Goal: Find specific page/section: Find specific page/section

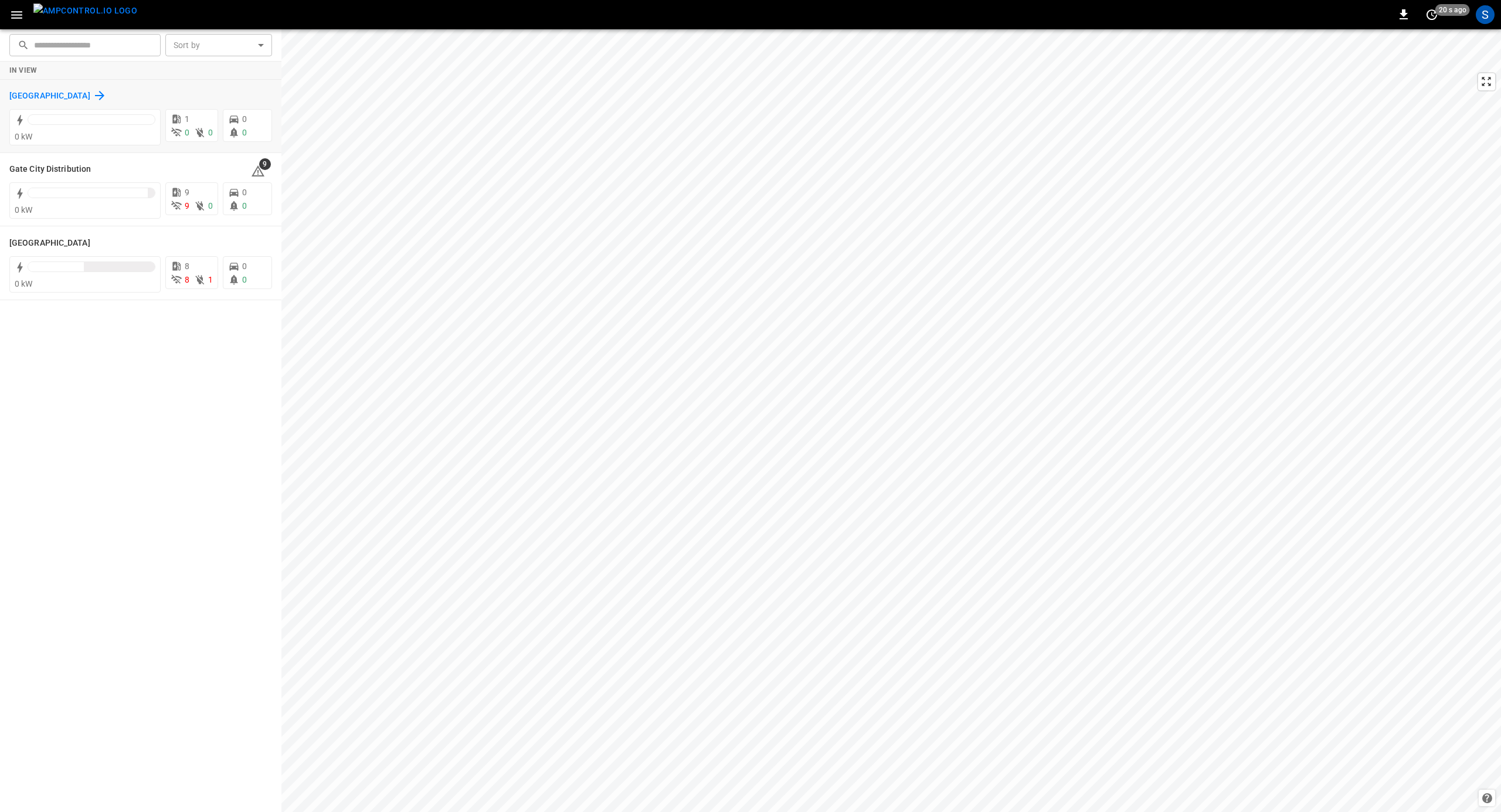
click at [33, 99] on h6 "[GEOGRAPHIC_DATA]" at bounding box center [50, 96] width 81 height 13
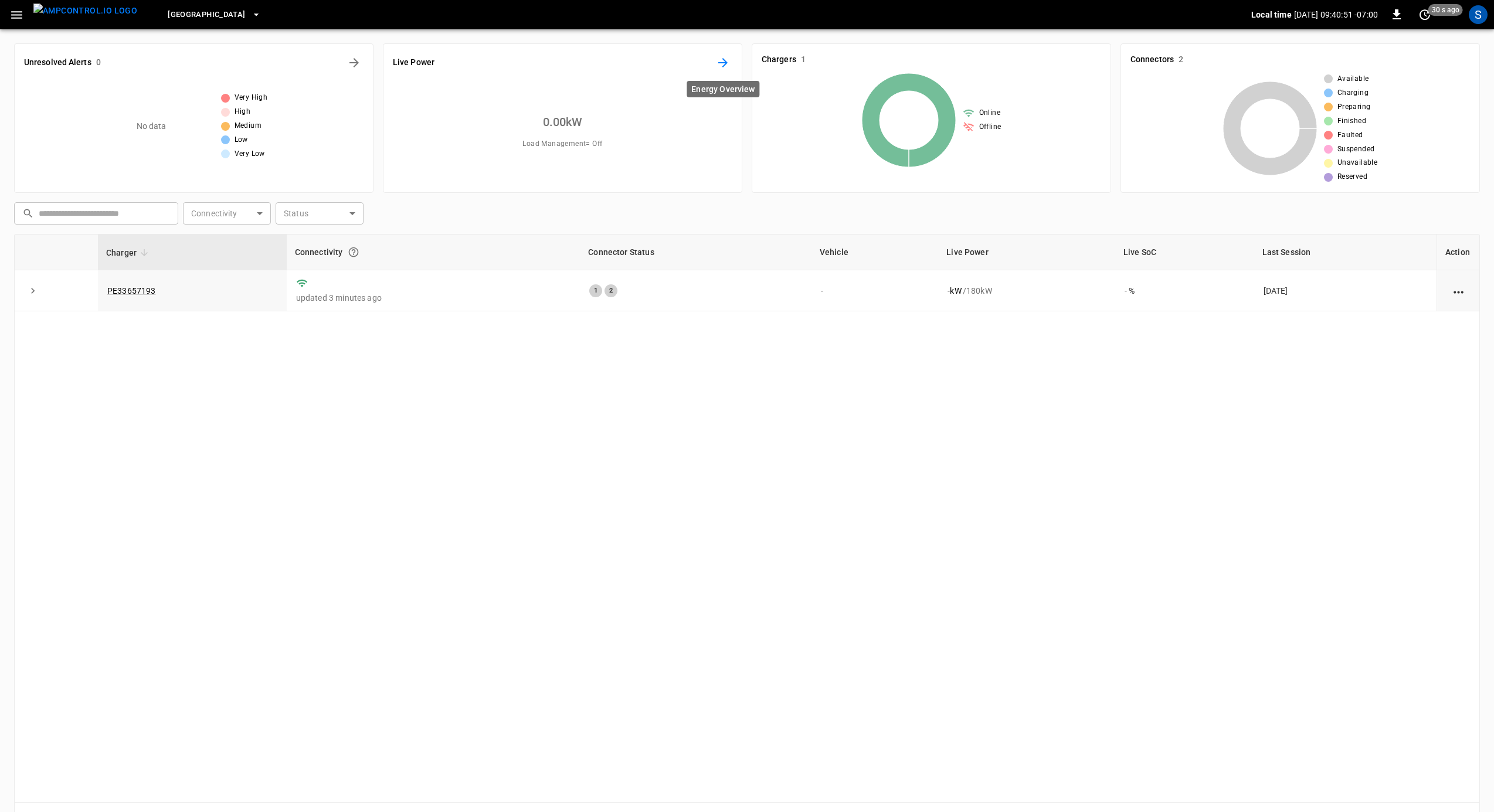
click at [721, 66] on icon "Energy Overview" at bounding box center [723, 62] width 14 height 14
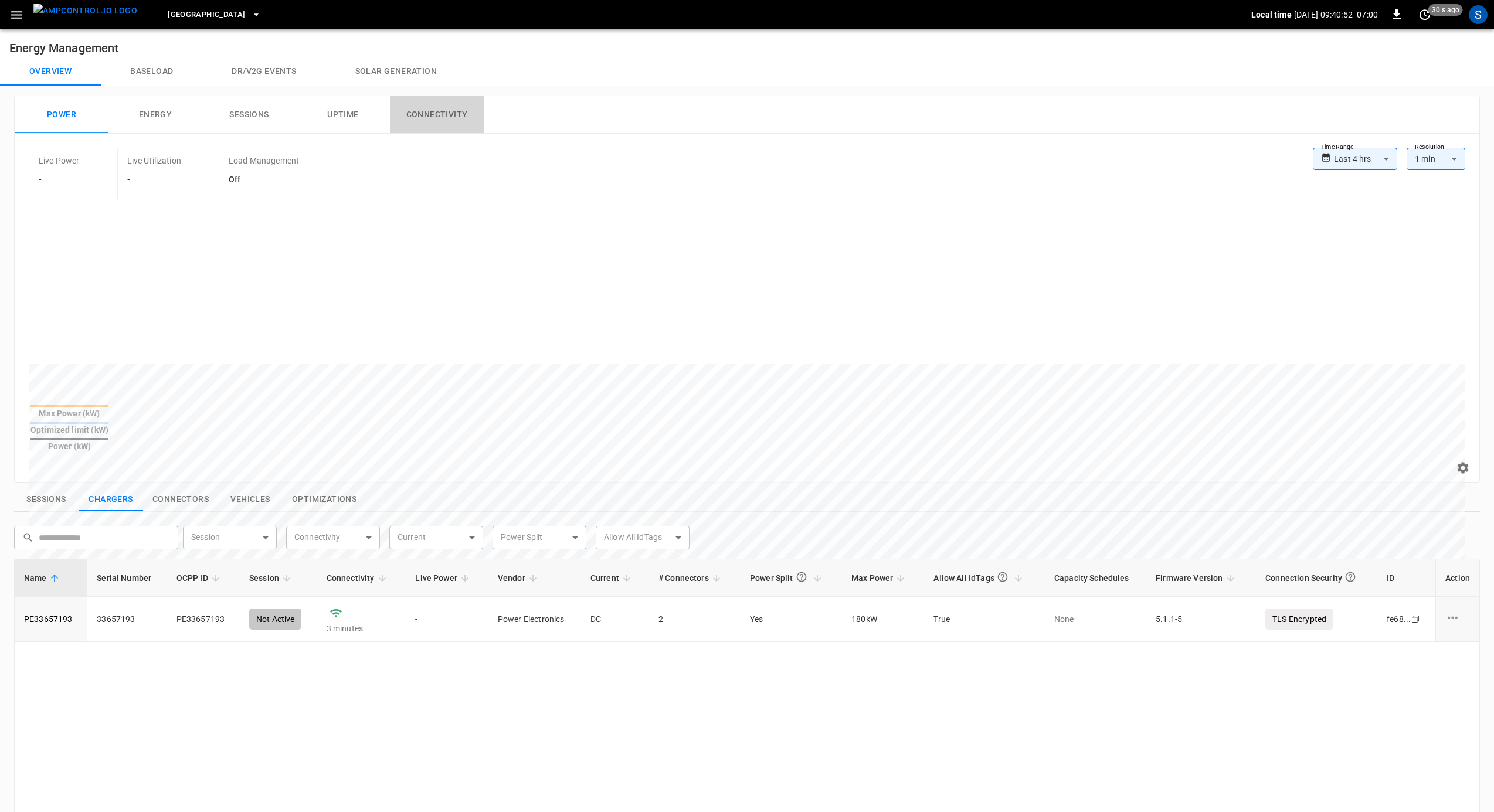
click at [438, 129] on button "Connectivity" at bounding box center [436, 115] width 94 height 38
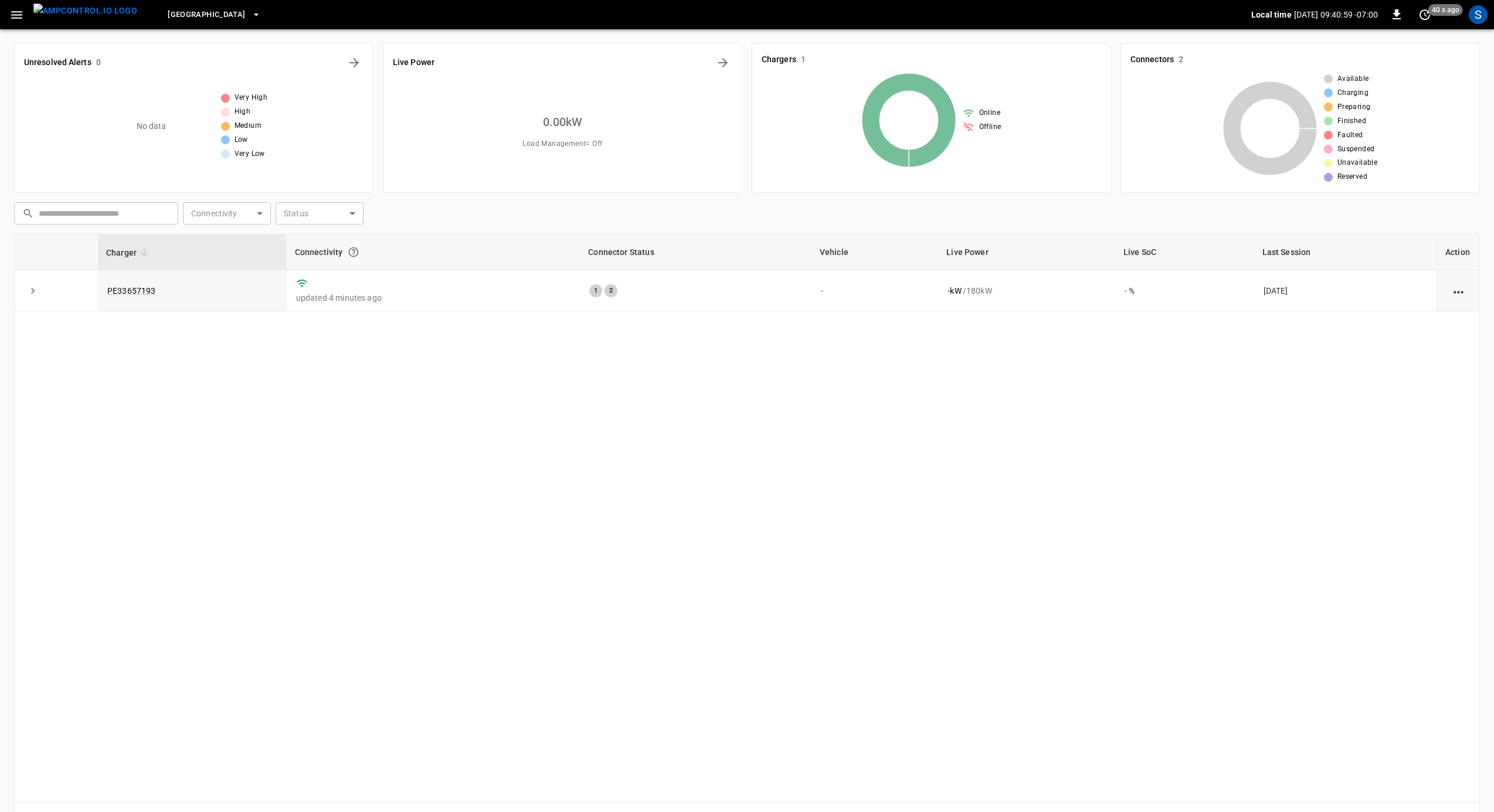
click at [168, 18] on span "[GEOGRAPHIC_DATA]" at bounding box center [206, 15] width 77 height 13
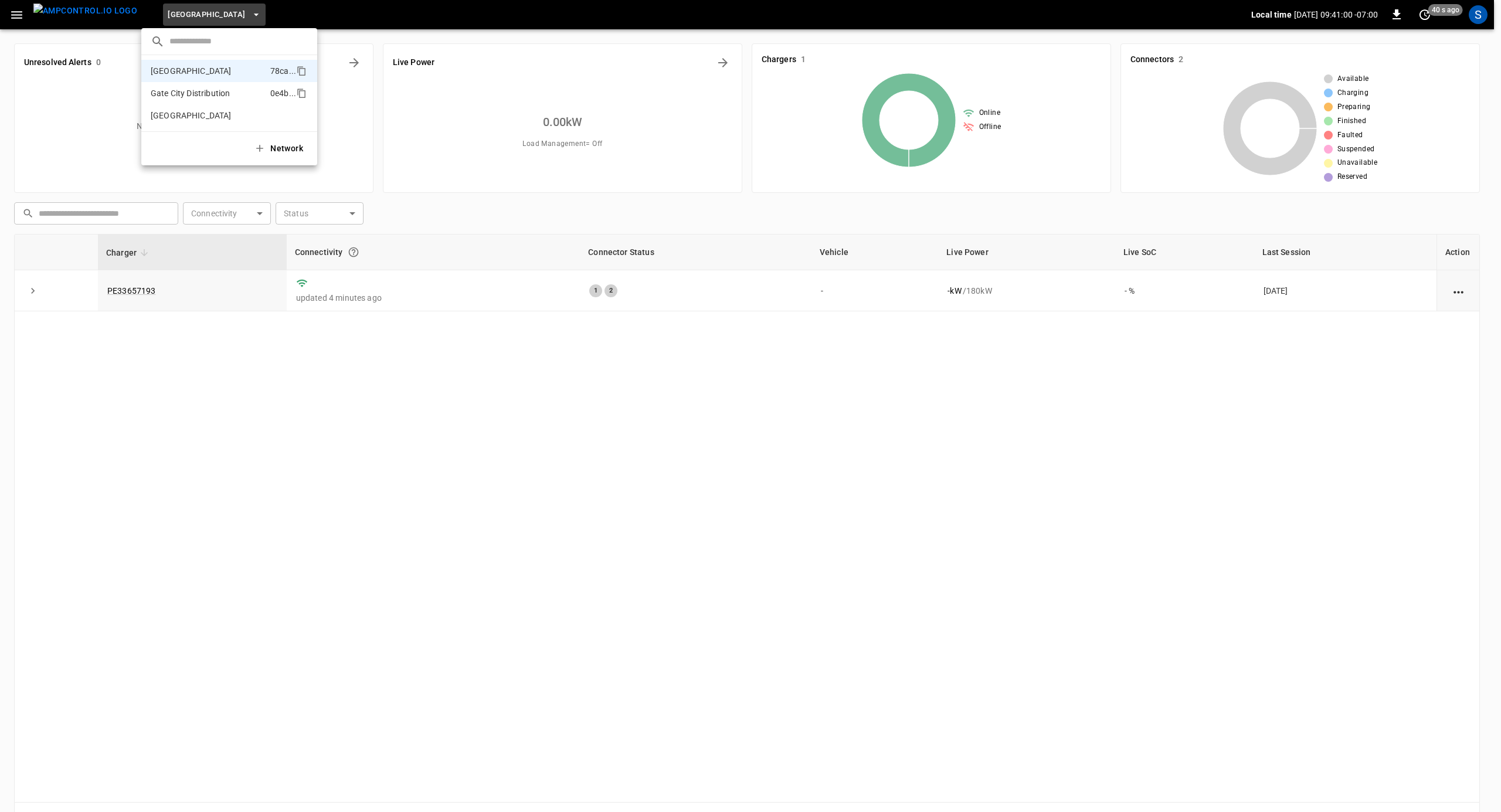
click at [196, 97] on p "Gate City Distribution" at bounding box center [208, 93] width 115 height 11
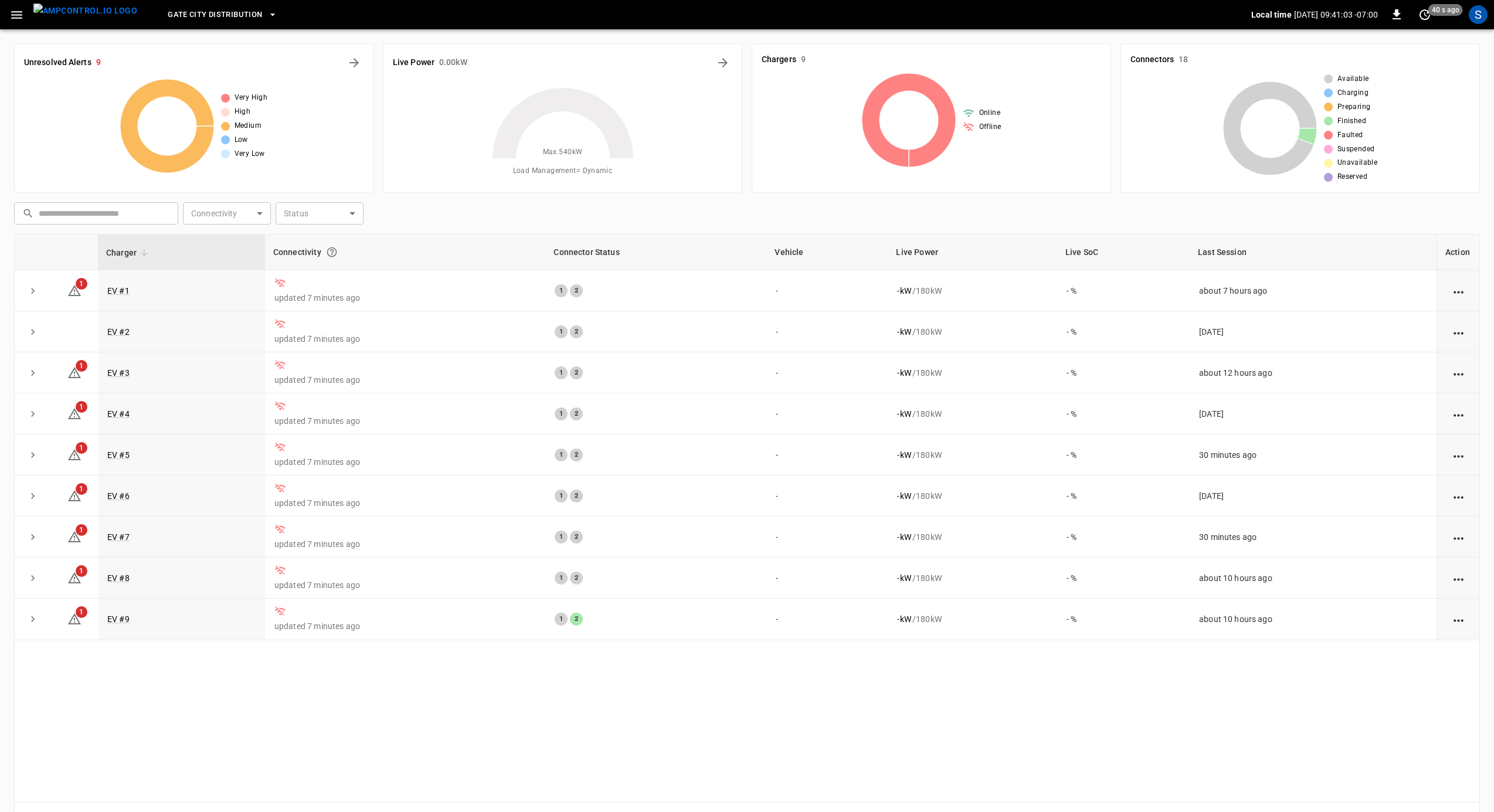
click at [202, 17] on span "Gate City Distribution" at bounding box center [215, 15] width 94 height 13
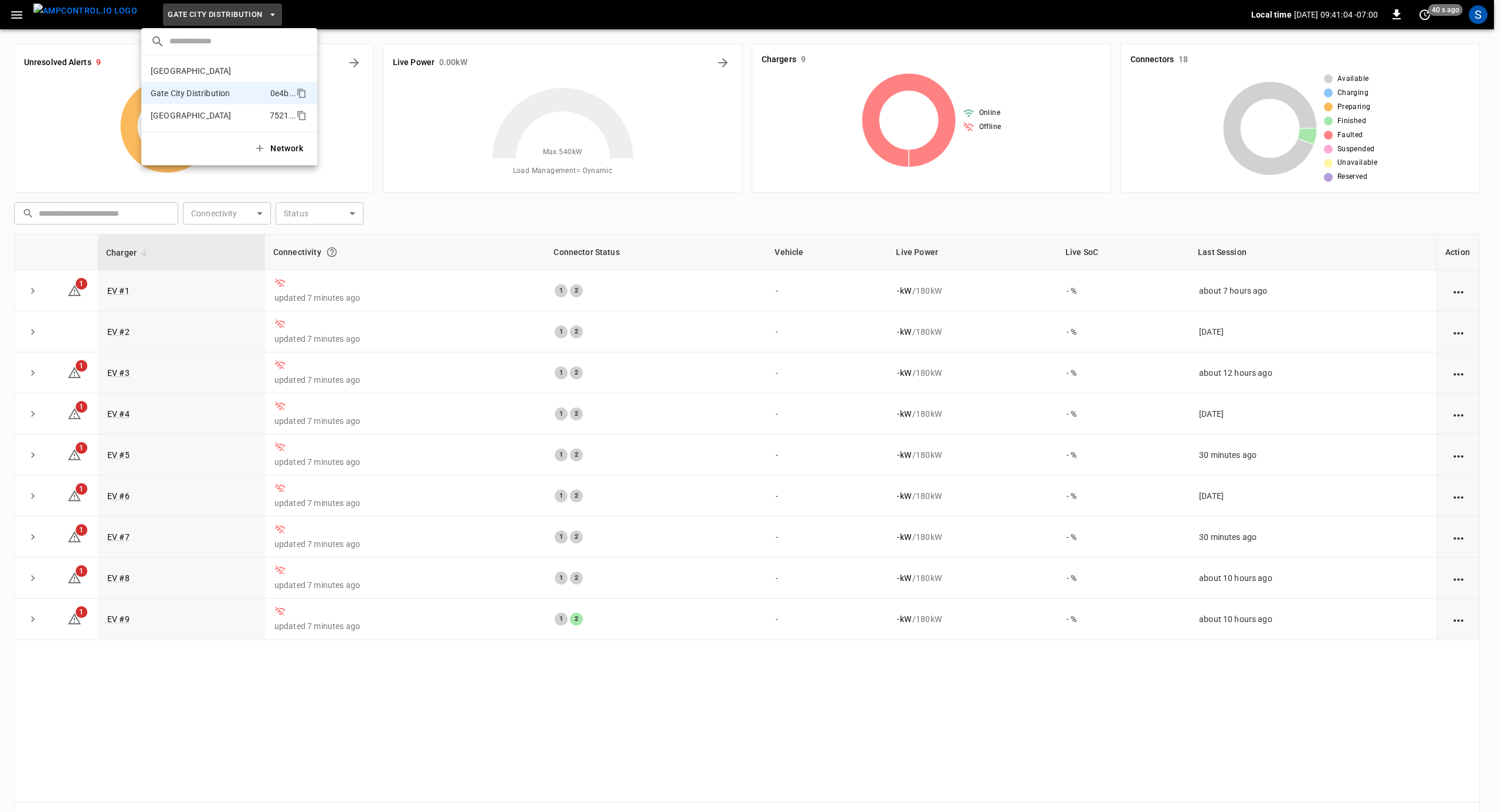
click at [212, 113] on p "[GEOGRAPHIC_DATA]" at bounding box center [208, 115] width 114 height 11
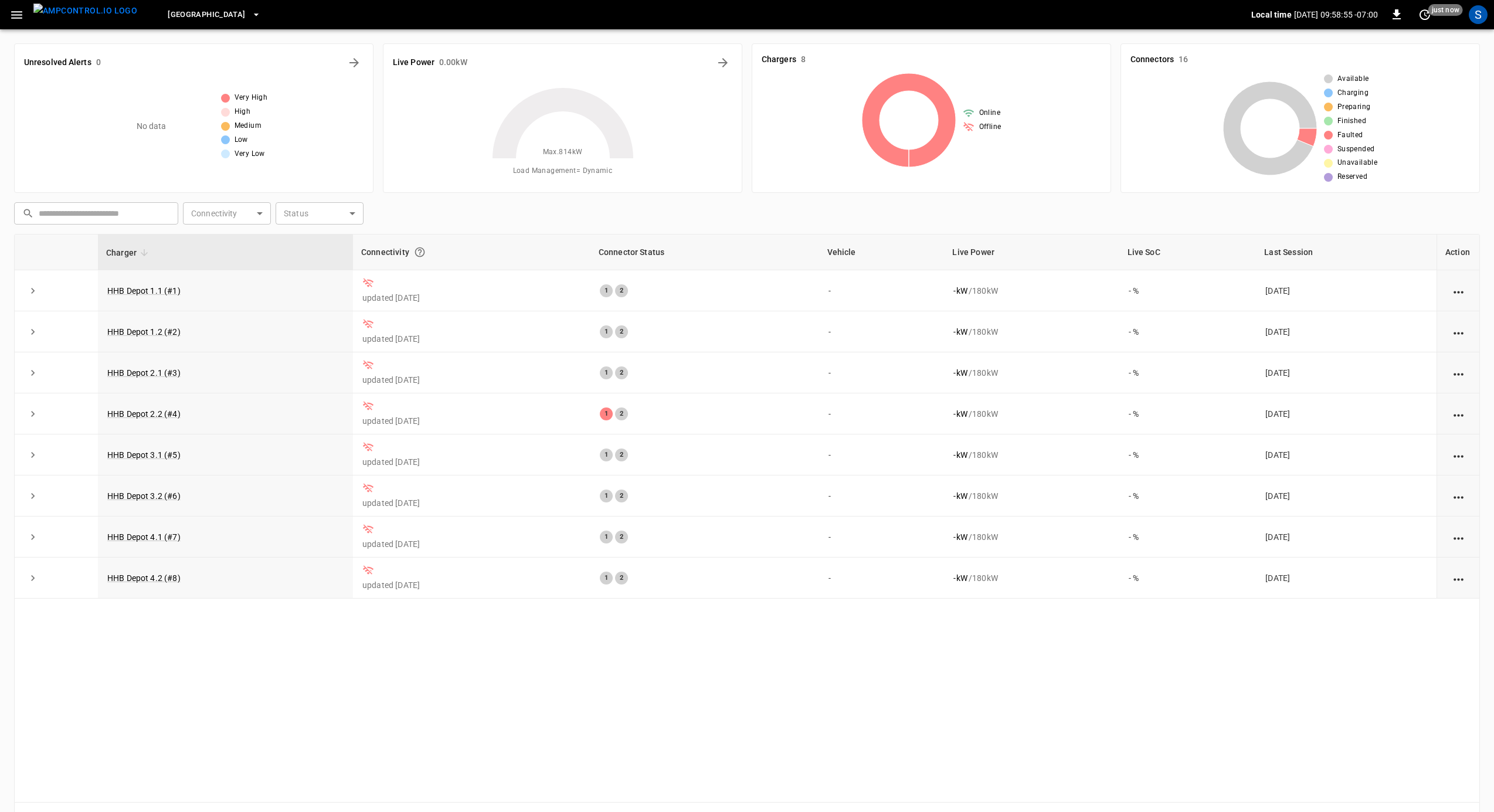
click at [219, 19] on span "[GEOGRAPHIC_DATA]" at bounding box center [206, 15] width 77 height 13
